Goal: Task Accomplishment & Management: Complete application form

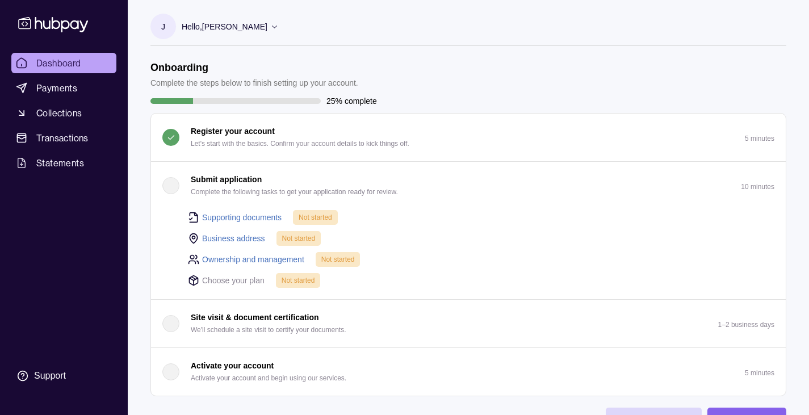
click at [233, 218] on link "Supporting documents" at bounding box center [242, 217] width 80 height 12
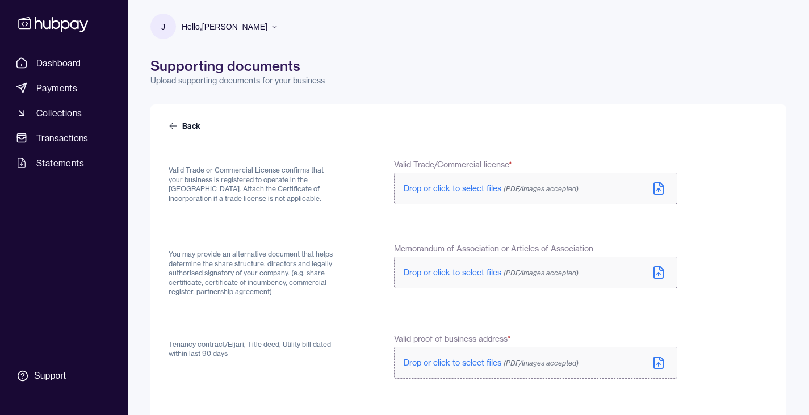
click at [659, 189] on icon at bounding box center [659, 190] width 0 height 3
click at [659, 186] on icon at bounding box center [659, 189] width 14 height 14
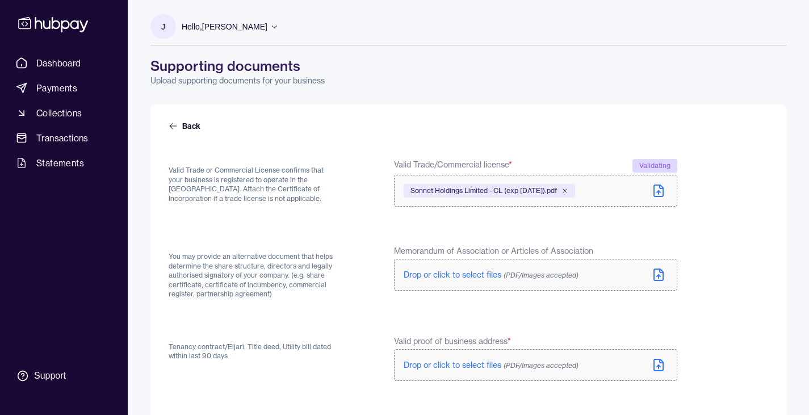
click at [659, 275] on icon at bounding box center [658, 276] width 3 height 2
click at [657, 362] on icon at bounding box center [659, 365] width 14 height 14
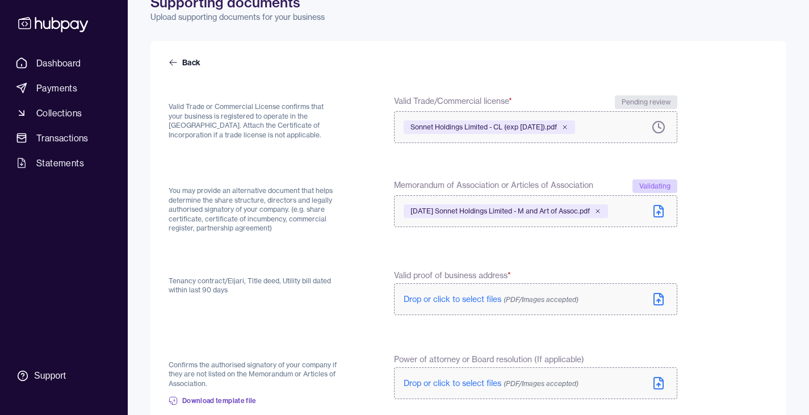
scroll to position [114, 0]
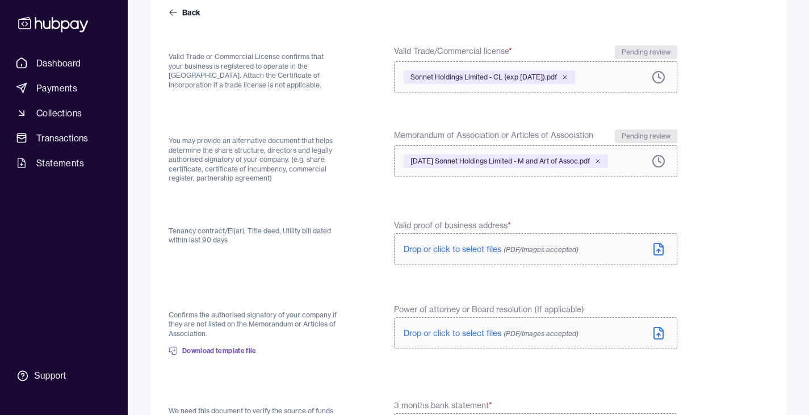
click at [661, 247] on icon at bounding box center [659, 250] width 14 height 14
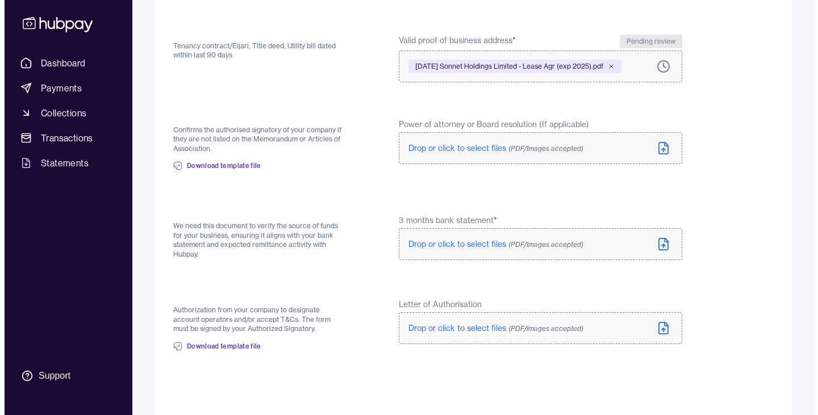
scroll to position [356, 0]
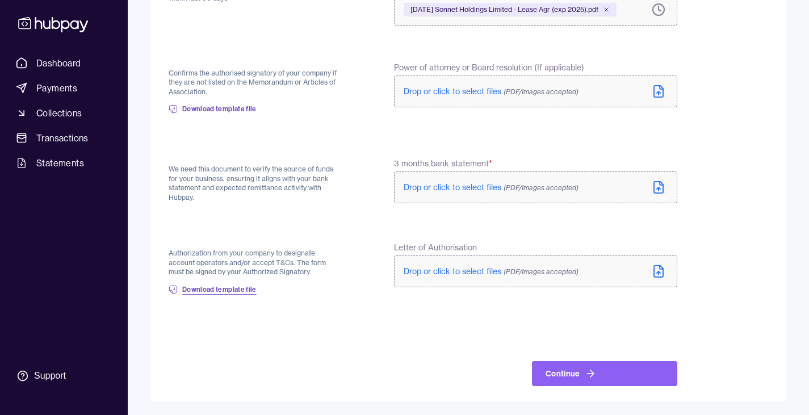
click at [204, 287] on span "Download template file" at bounding box center [219, 289] width 74 height 9
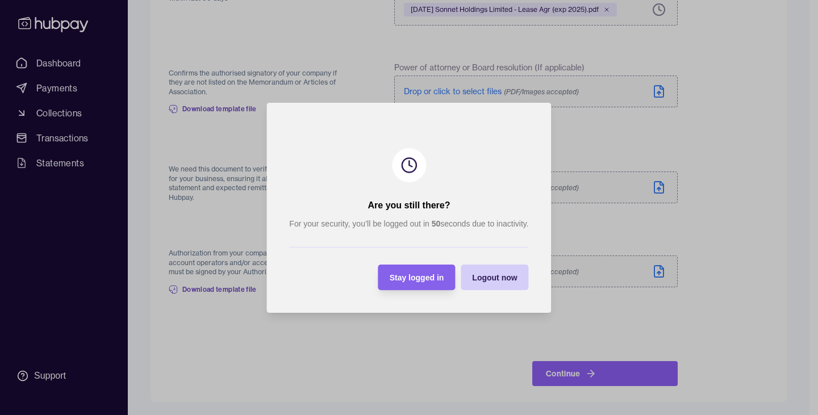
click at [499, 278] on span "Logout now" at bounding box center [494, 277] width 45 height 9
